Goal: Find specific page/section: Find specific page/section

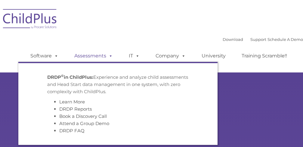
click at [92, 56] on link "Assessments" at bounding box center [93, 56] width 51 height 12
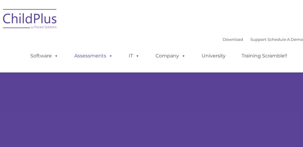
type input ""
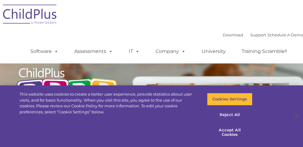
type input ""
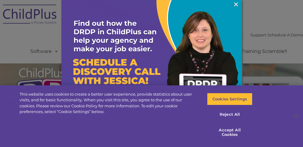
click at [55, 52] on div at bounding box center [151, 73] width 303 height 147
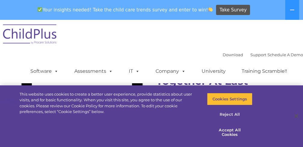
scroll to position [561, 0]
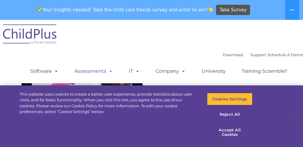
click at [85, 70] on link "Assessments" at bounding box center [93, 71] width 51 height 12
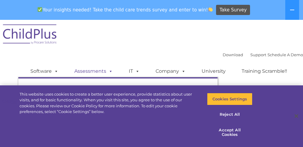
click at [85, 70] on link "Assessments" at bounding box center [93, 71] width 51 height 12
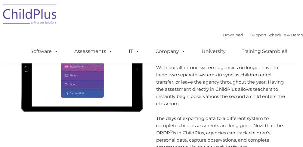
scroll to position [632, 0]
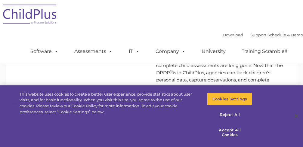
type input ""
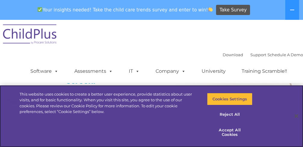
scroll to position [1127, 0]
